Goal: Information Seeking & Learning: Learn about a topic

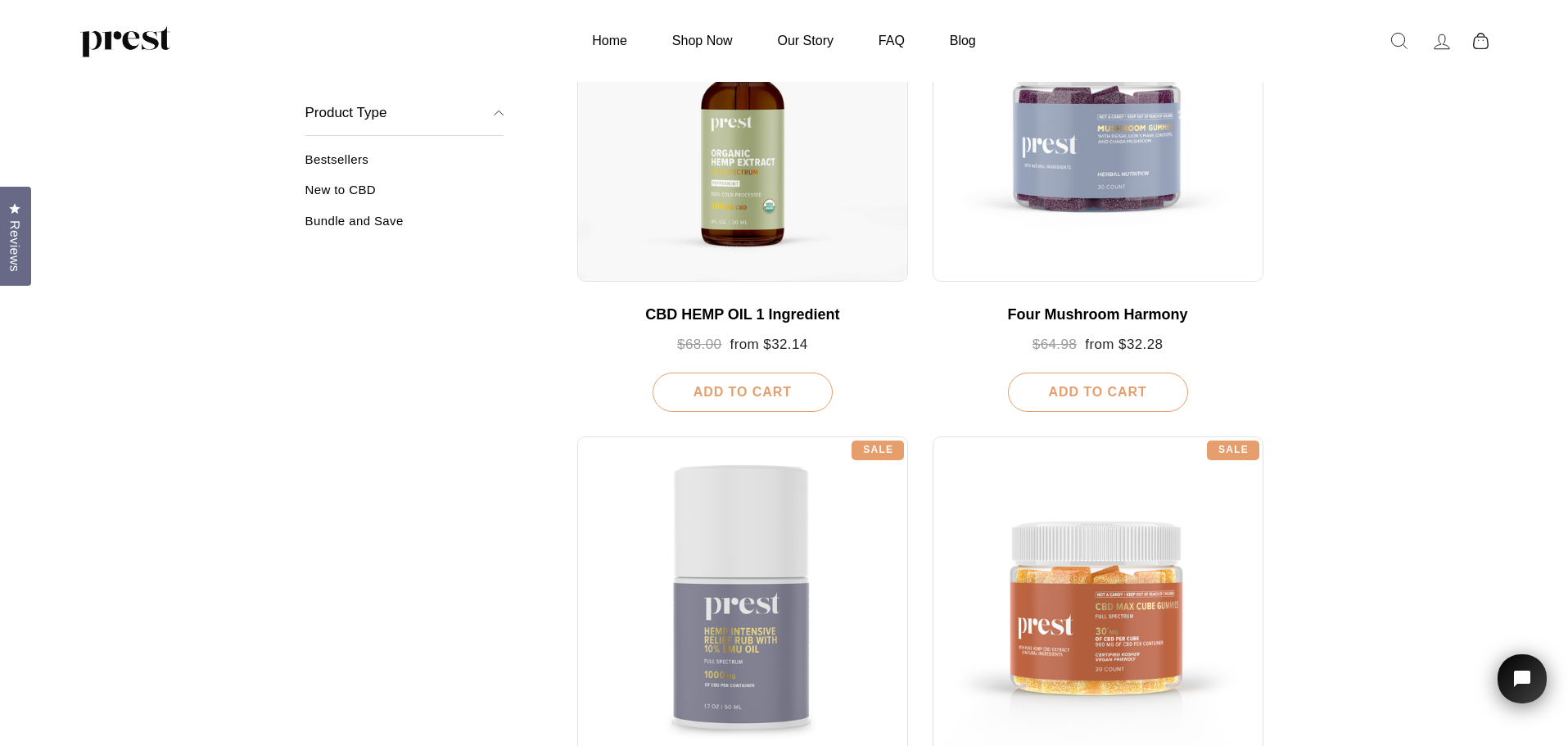
scroll to position [245, 0]
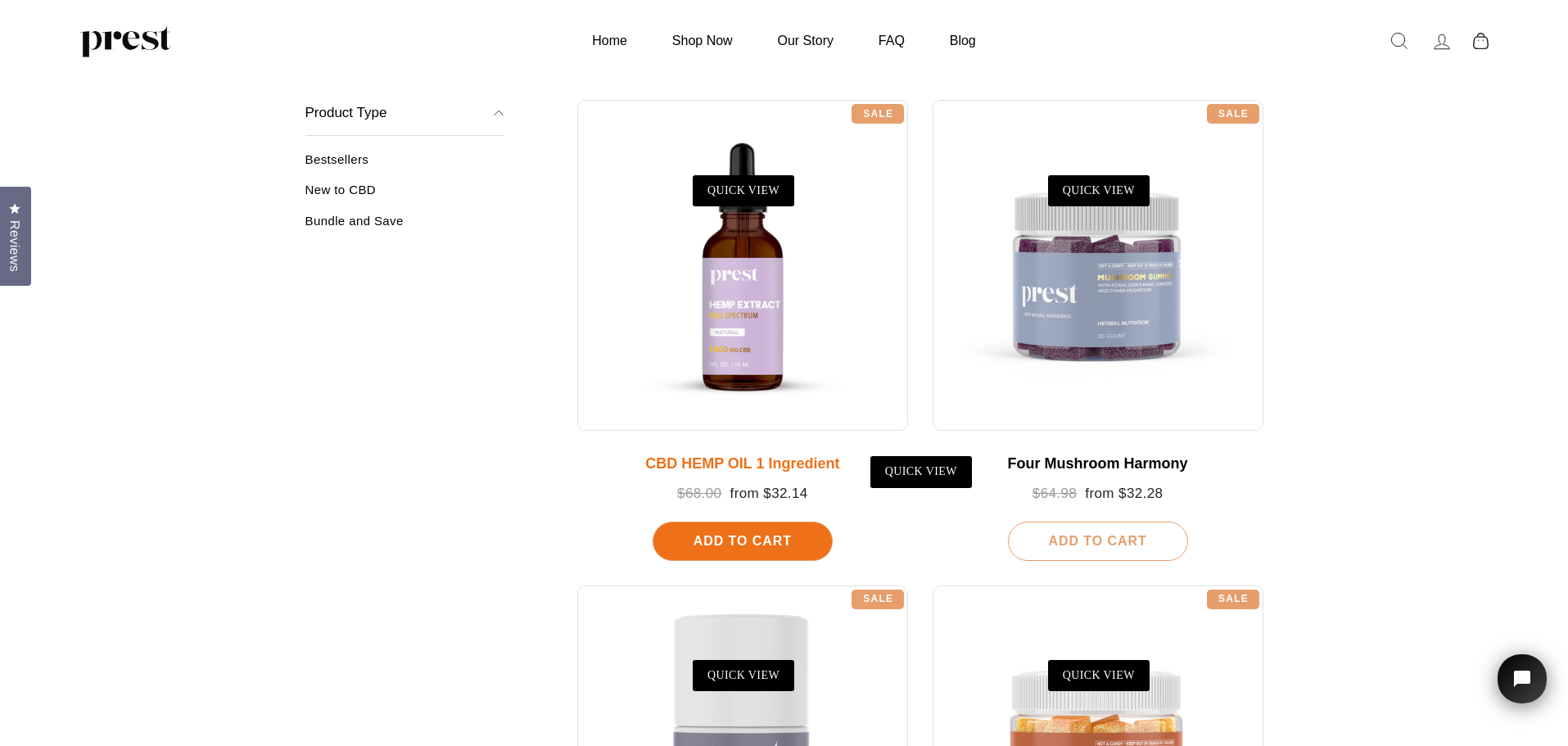
click at [714, 292] on div at bounding box center [743, 266] width 331 height 331
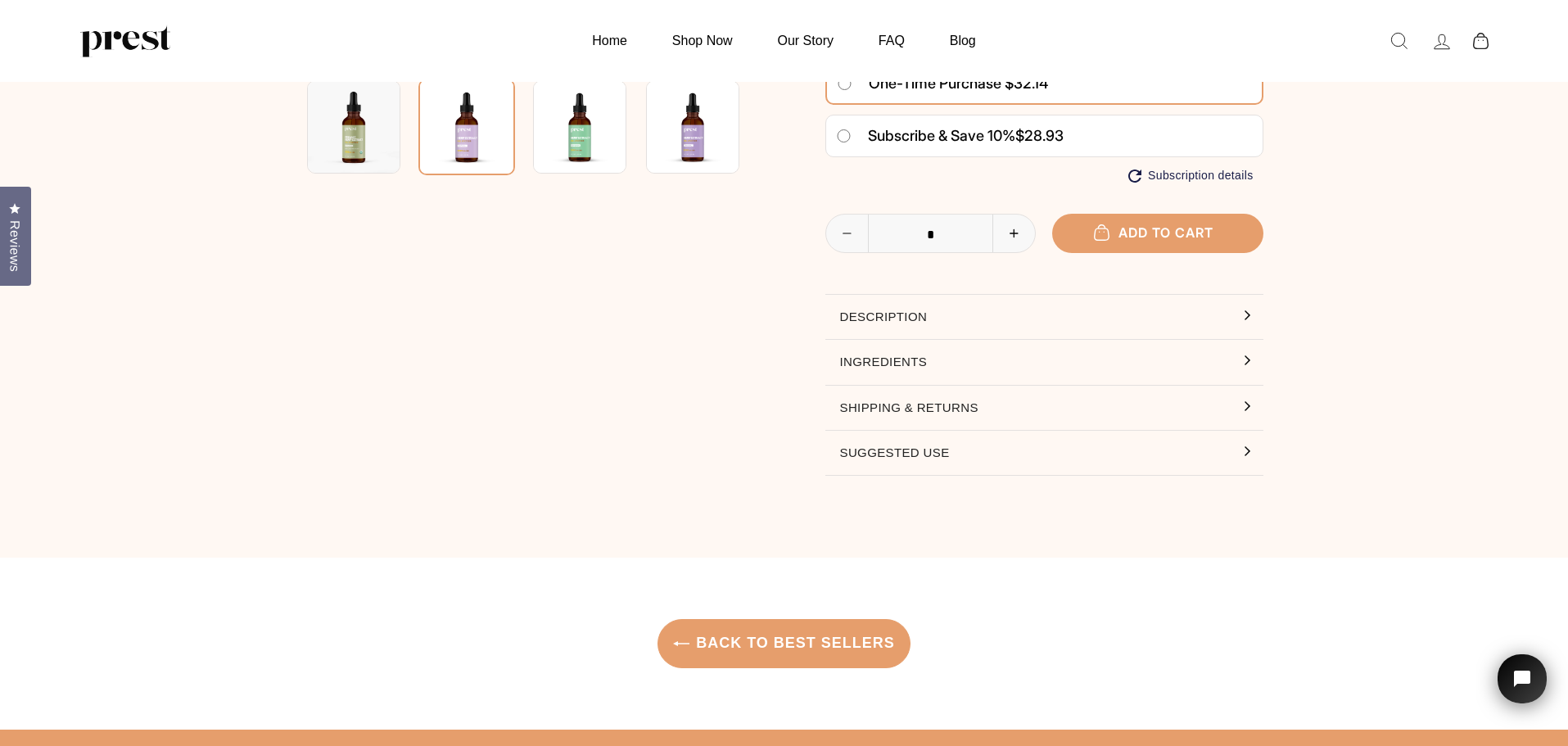
click at [856, 317] on button "Description" at bounding box center [1044, 316] width 438 height 44
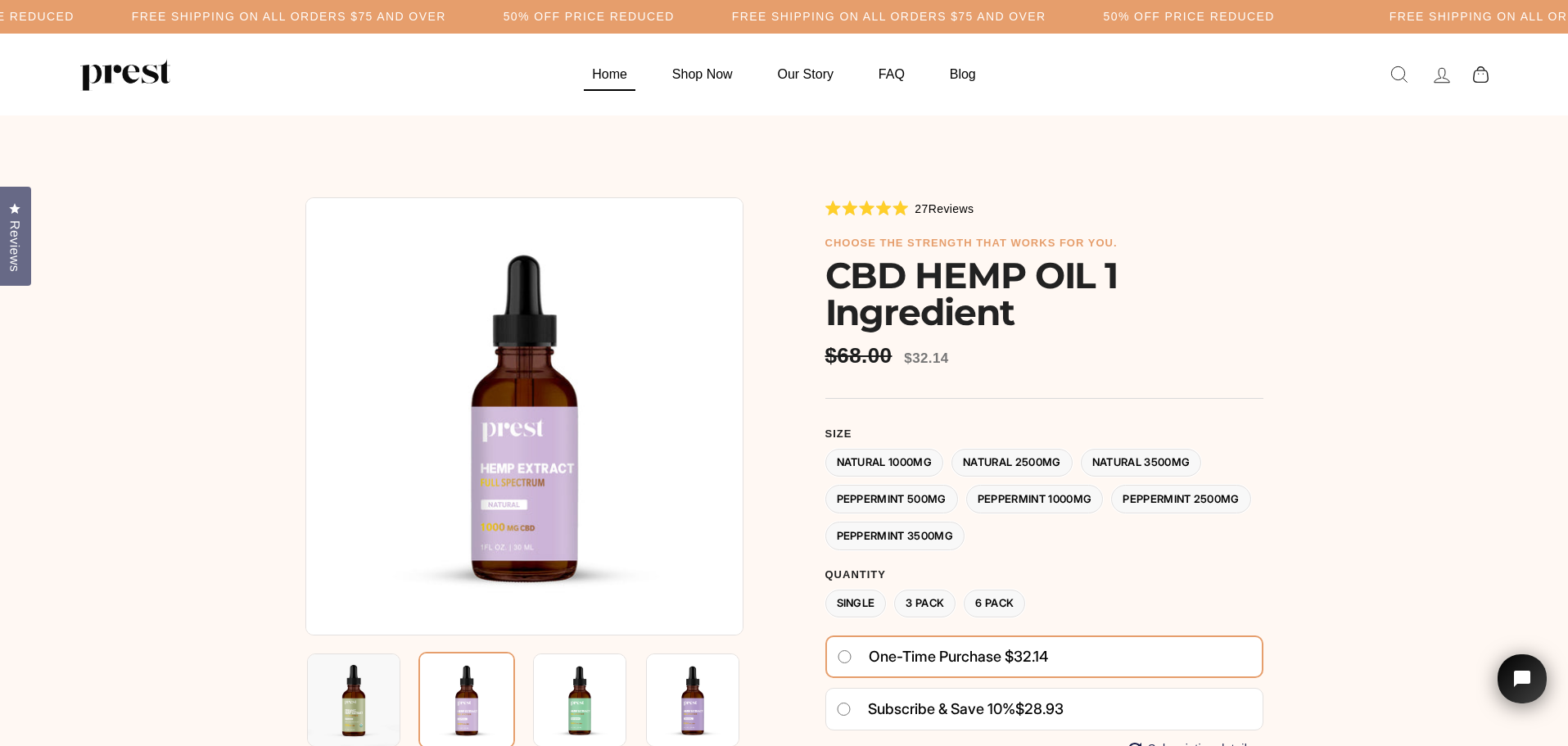
click at [609, 73] on link "Home" at bounding box center [609, 74] width 76 height 32
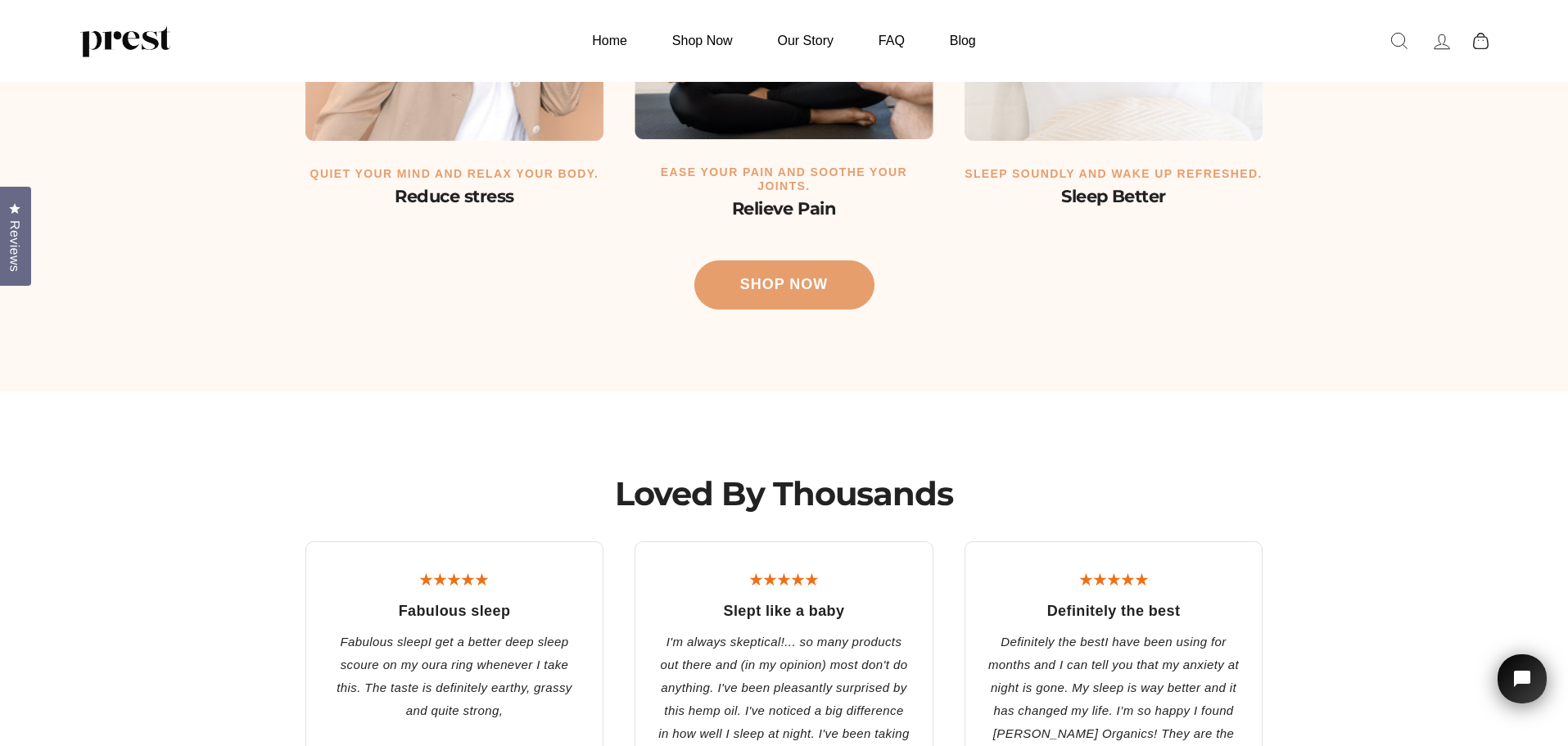
scroll to position [2868, 0]
